Goal: Check status: Check status

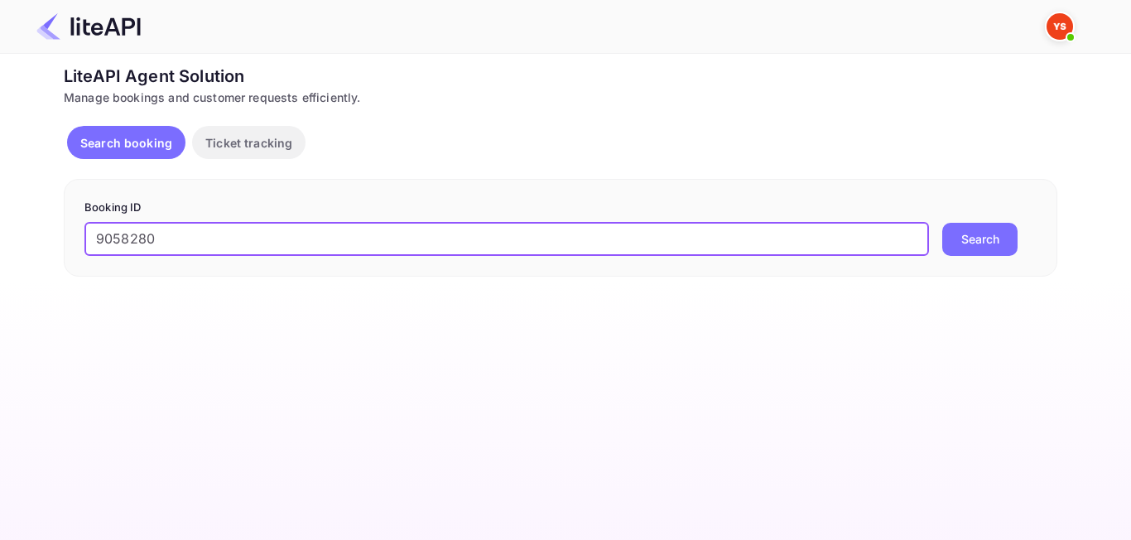
type input "9058280"
click at [989, 238] on button "Search" at bounding box center [979, 239] width 75 height 33
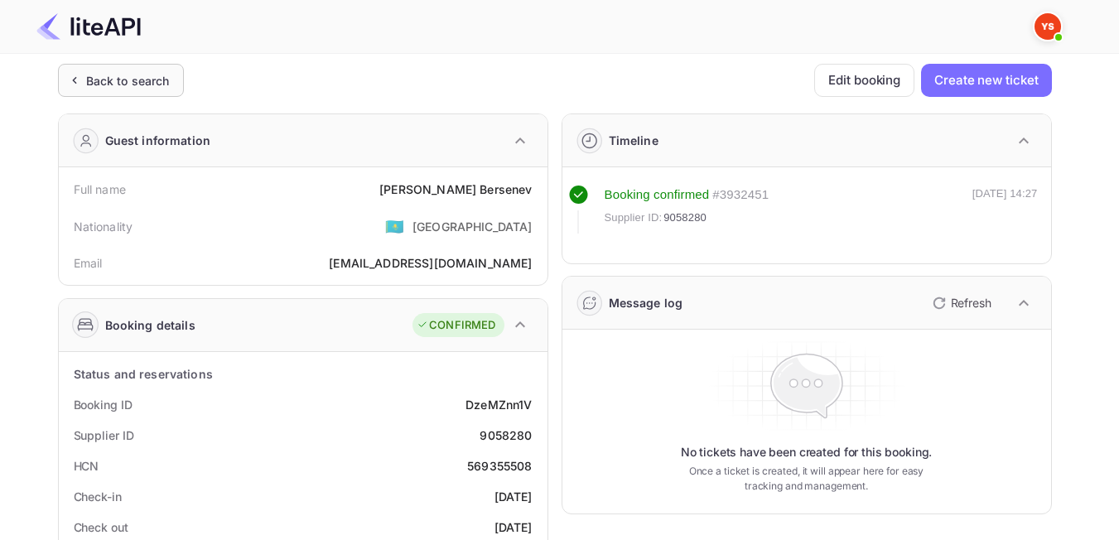
click at [132, 91] on div "Back to search" at bounding box center [121, 80] width 126 height 33
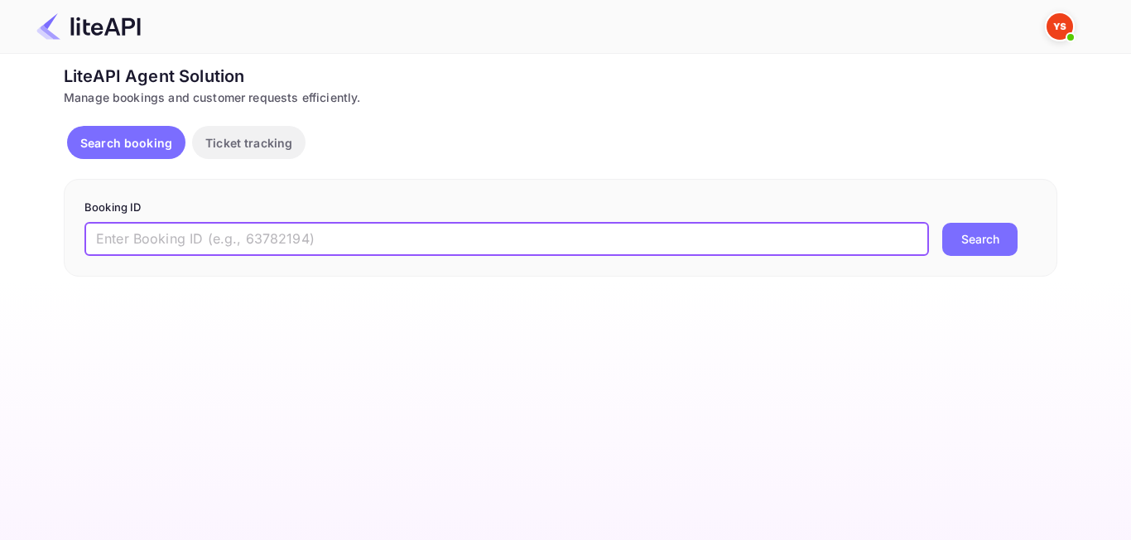
paste input "8096119"
type input "8096119"
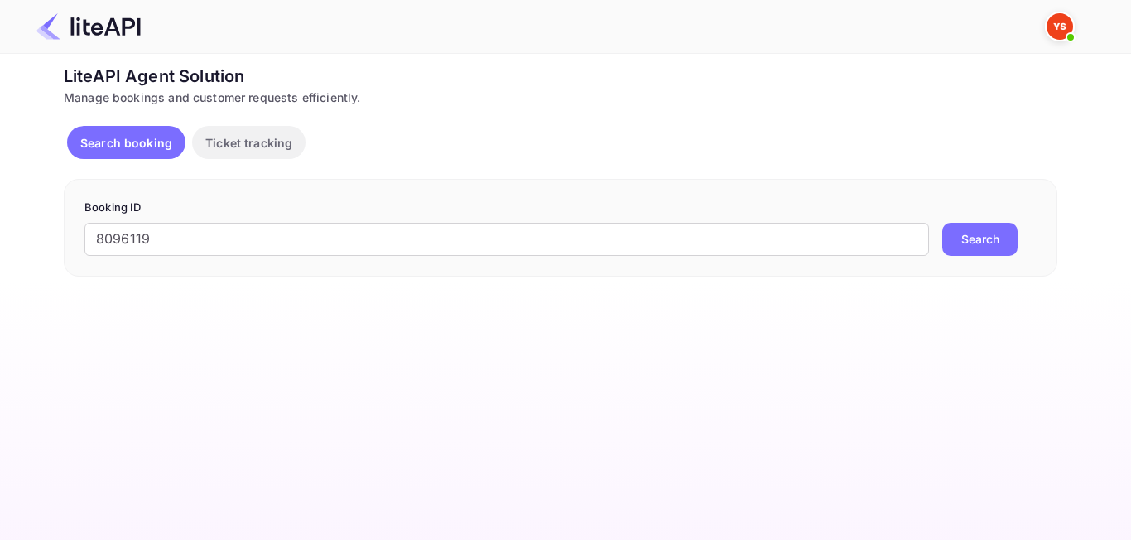
click at [983, 248] on button "Search" at bounding box center [979, 239] width 75 height 33
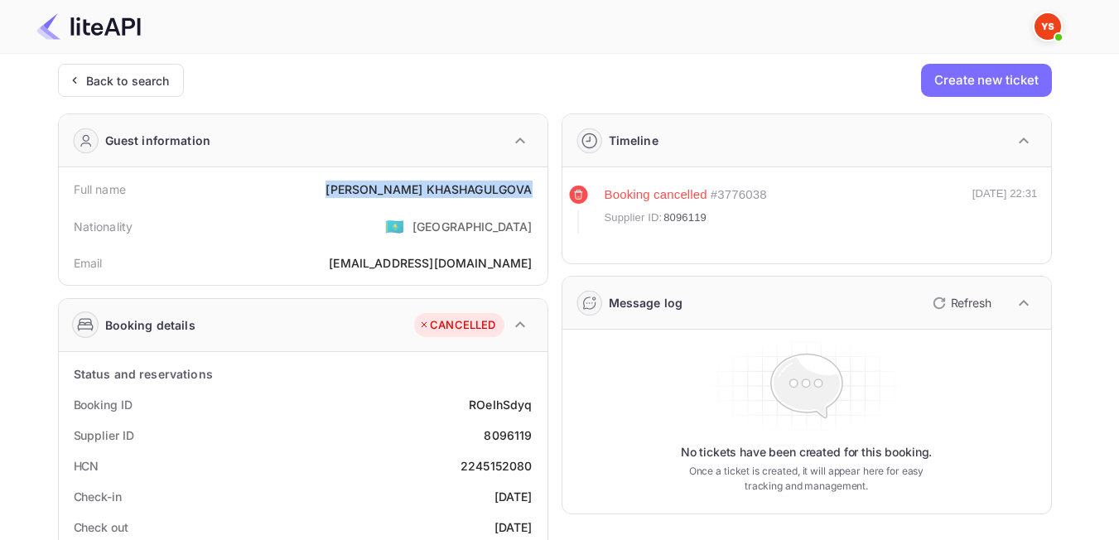
drag, startPoint x: 375, startPoint y: 194, endPoint x: 539, endPoint y: 195, distance: 164.0
click at [539, 195] on div "Full name [PERSON_NAME]" at bounding box center [302, 189] width 475 height 31
click at [359, 225] on div "Nationality 🇰🇿 [DEMOGRAPHIC_DATA]" at bounding box center [302, 226] width 475 height 43
